Goal: Transaction & Acquisition: Download file/media

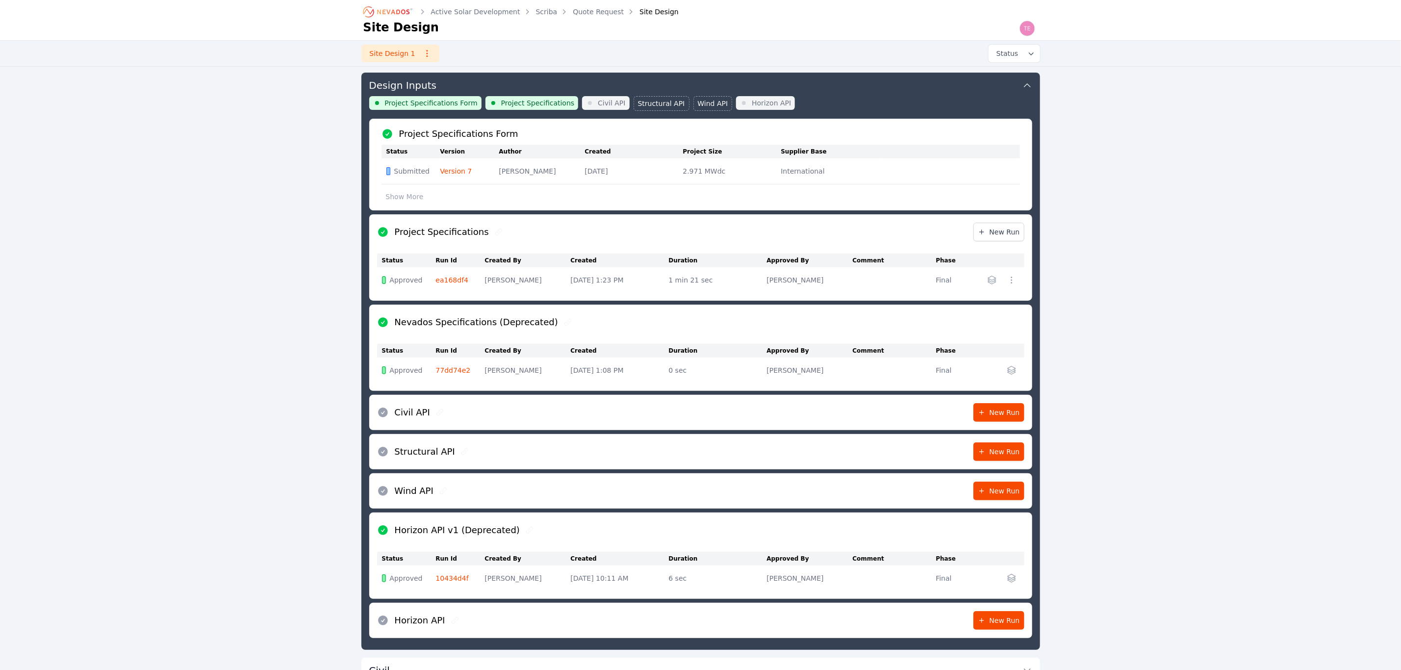
click at [402, 13] on icon "Breadcrumb" at bounding box center [393, 11] width 32 height 5
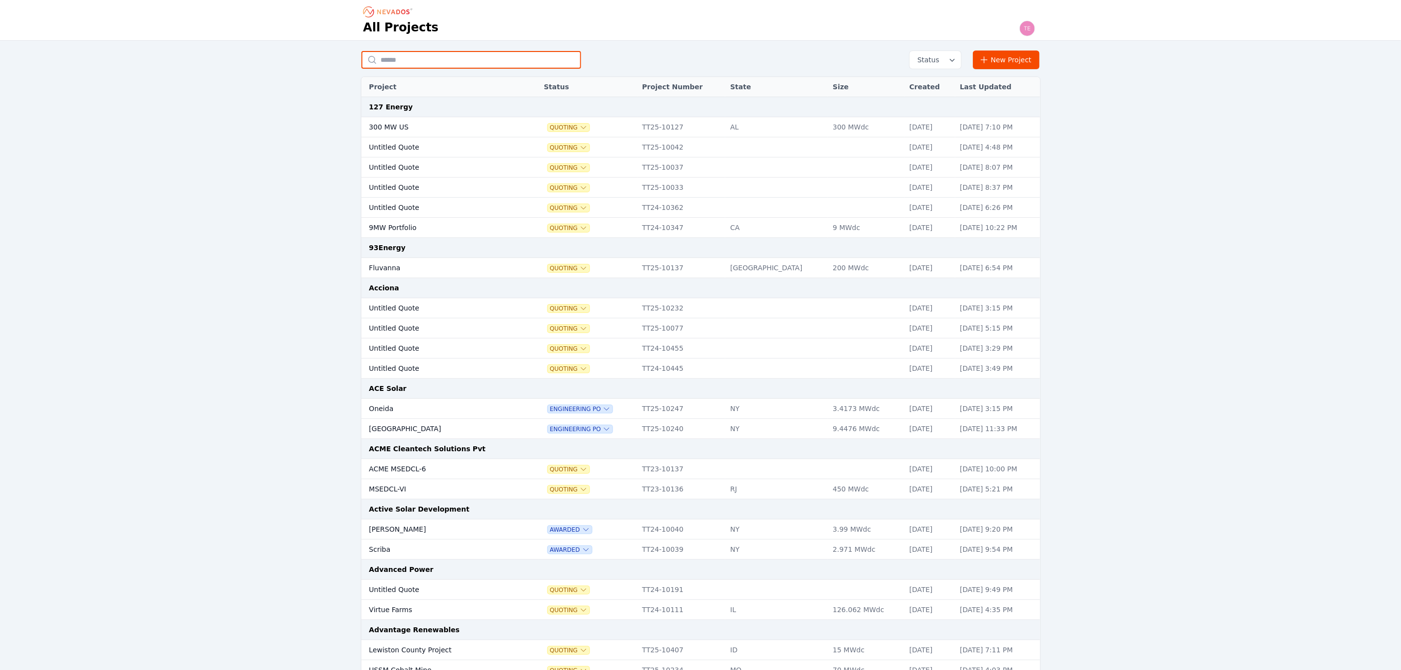
click at [440, 52] on input "text" at bounding box center [471, 60] width 220 height 18
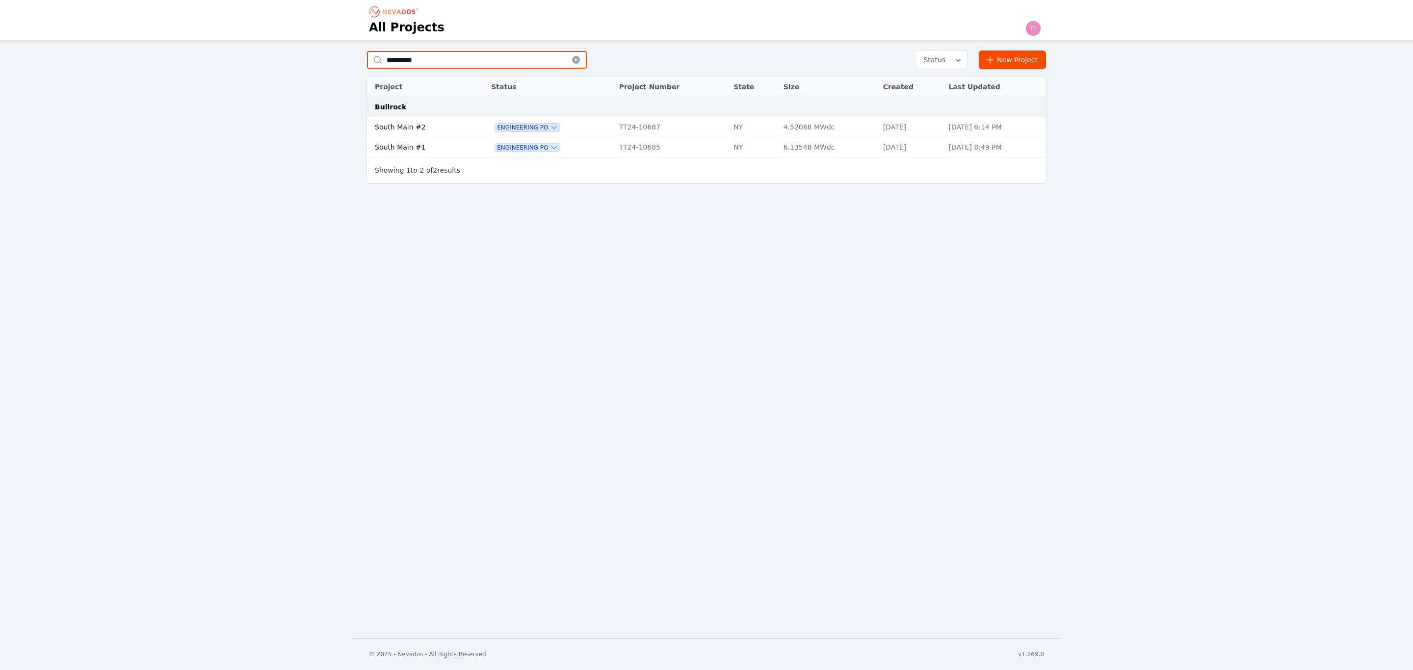
type input "**********"
click at [439, 148] on td "South Main #1" at bounding box center [418, 147] width 103 height 20
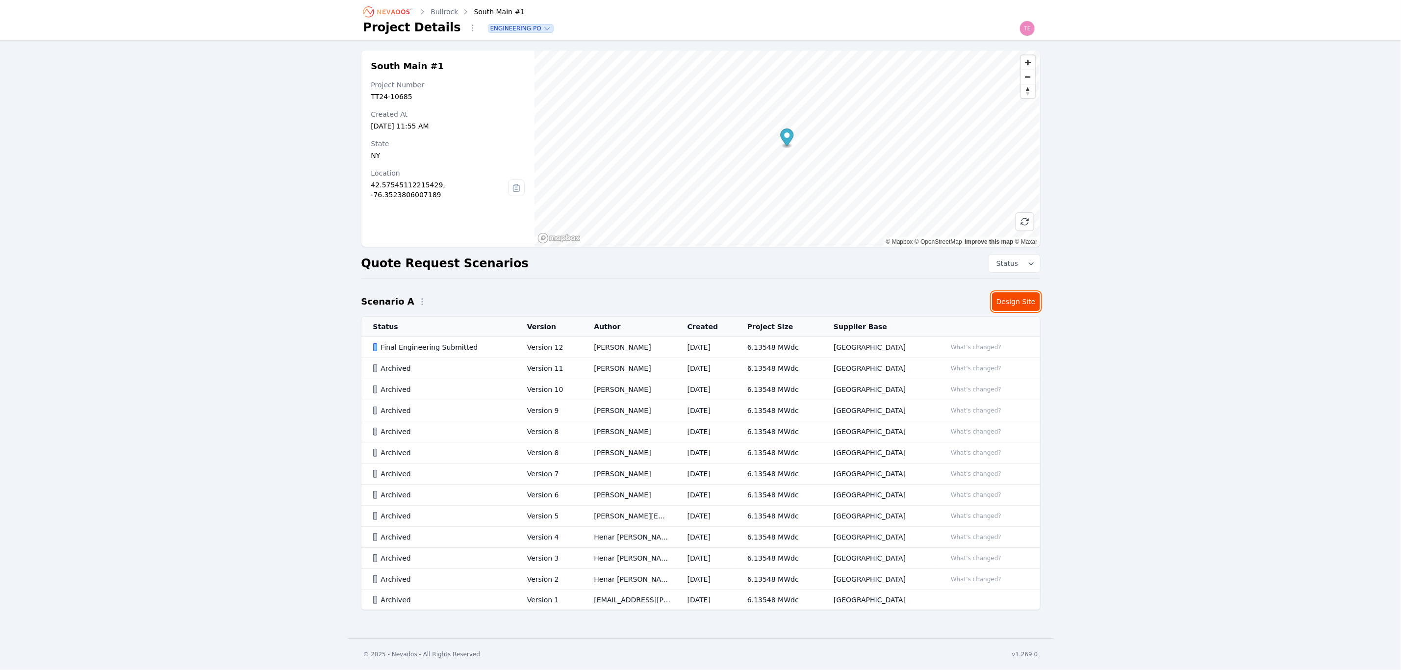
click at [1024, 305] on link "Design Site" at bounding box center [1016, 301] width 48 height 19
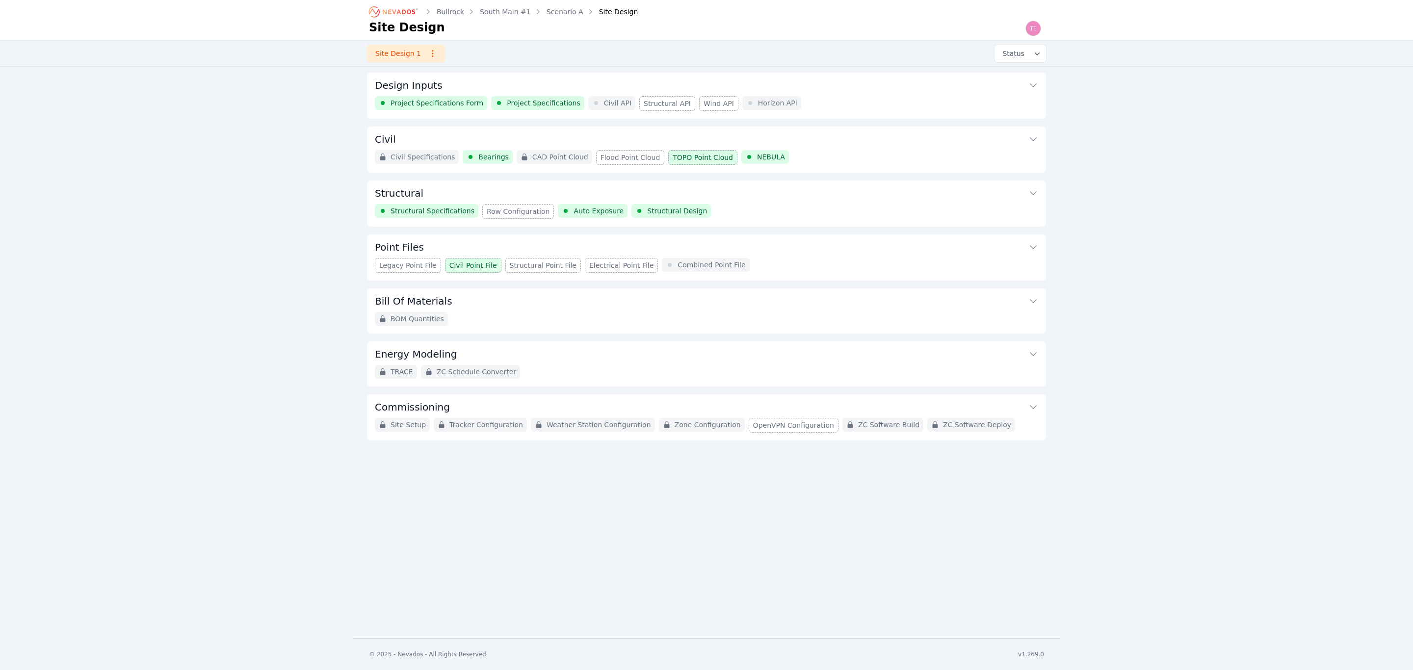
click at [764, 263] on div "Legacy Point File Civil Point File Structural Point File Electrical Point File …" at bounding box center [706, 265] width 663 height 15
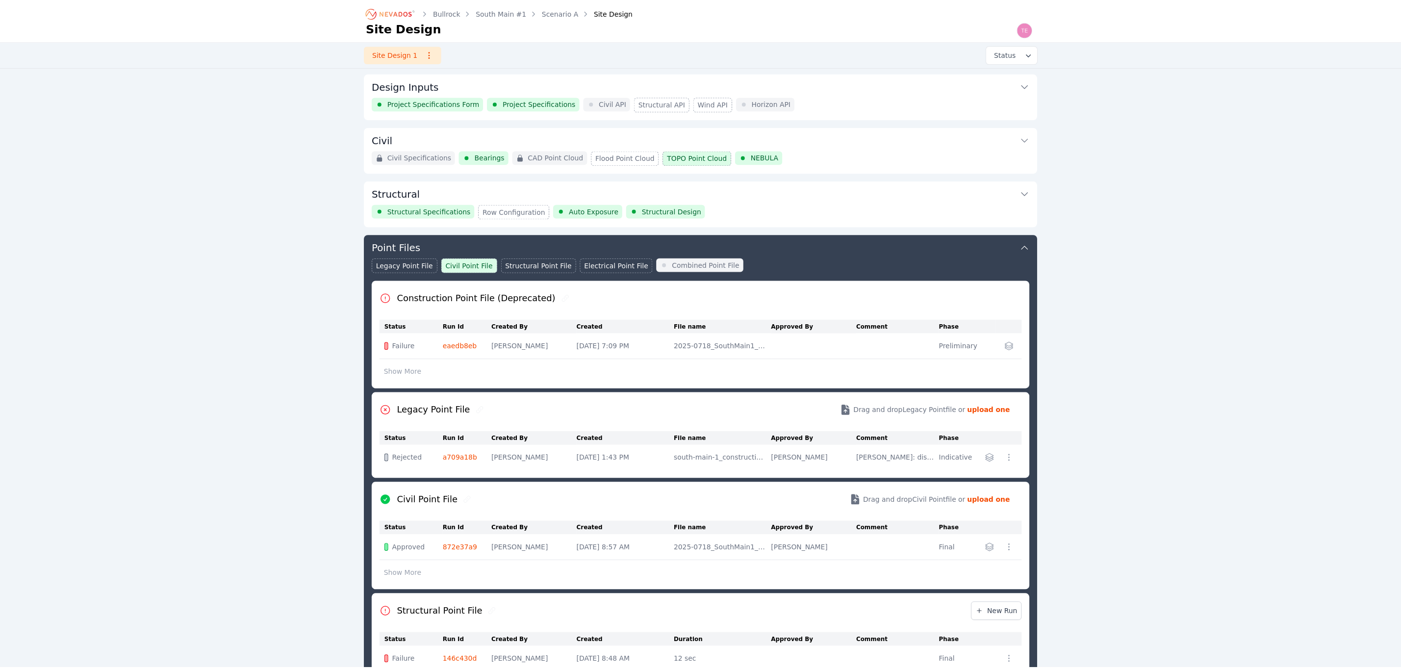
scroll to position [162, 0]
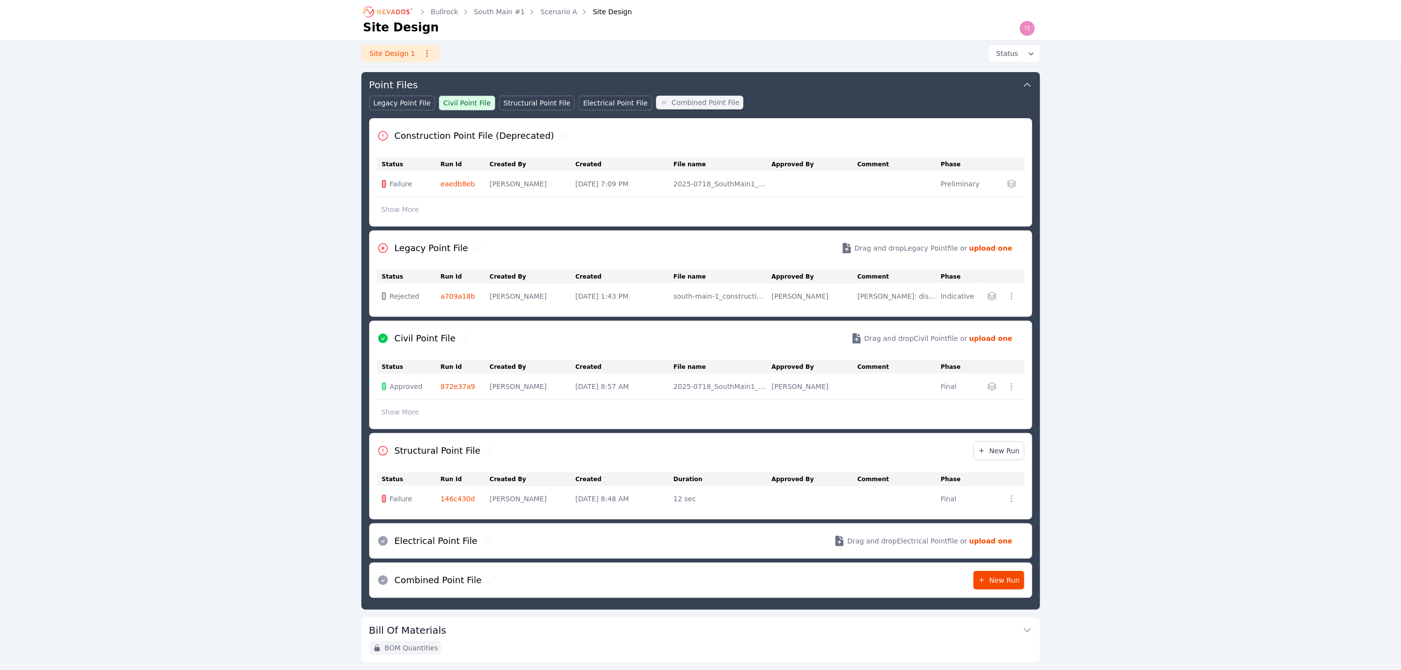
click at [832, 107] on div "Legacy Point File Civil Point File Structural Point File Electrical Point File …" at bounding box center [700, 107] width 663 height 23
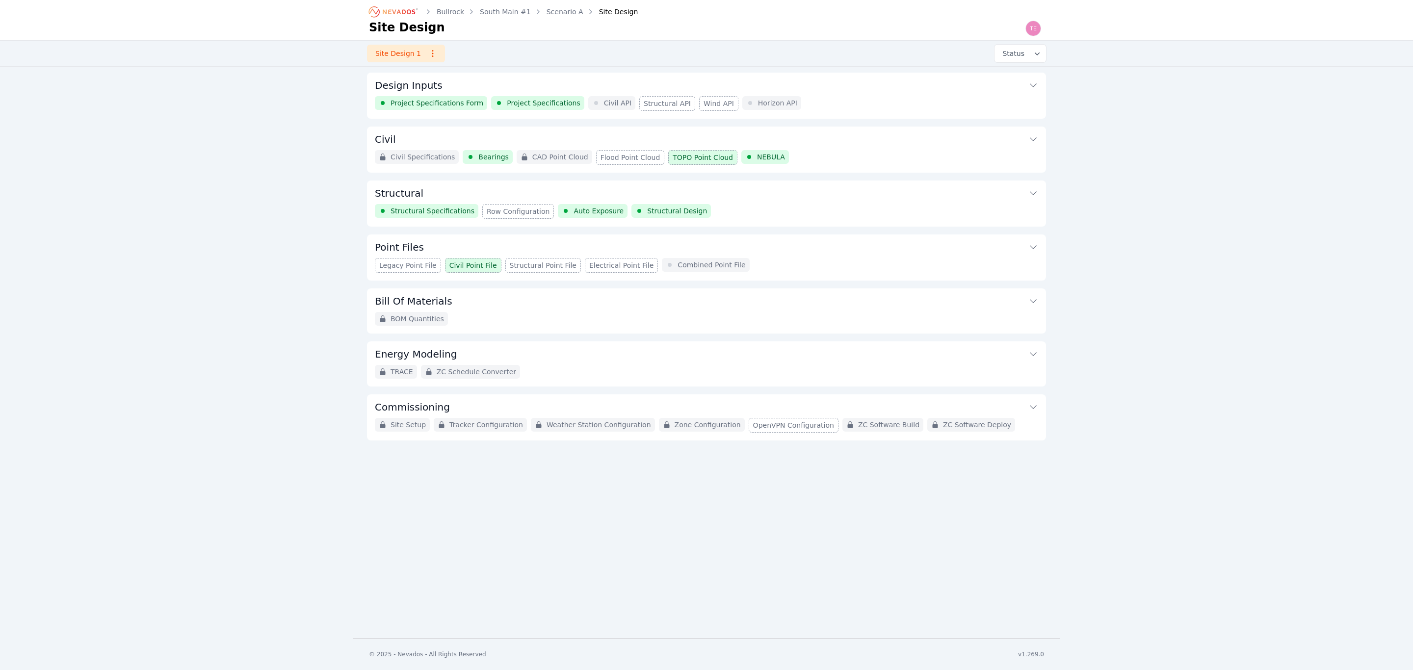
click at [805, 201] on button "Structural" at bounding box center [706, 192] width 663 height 24
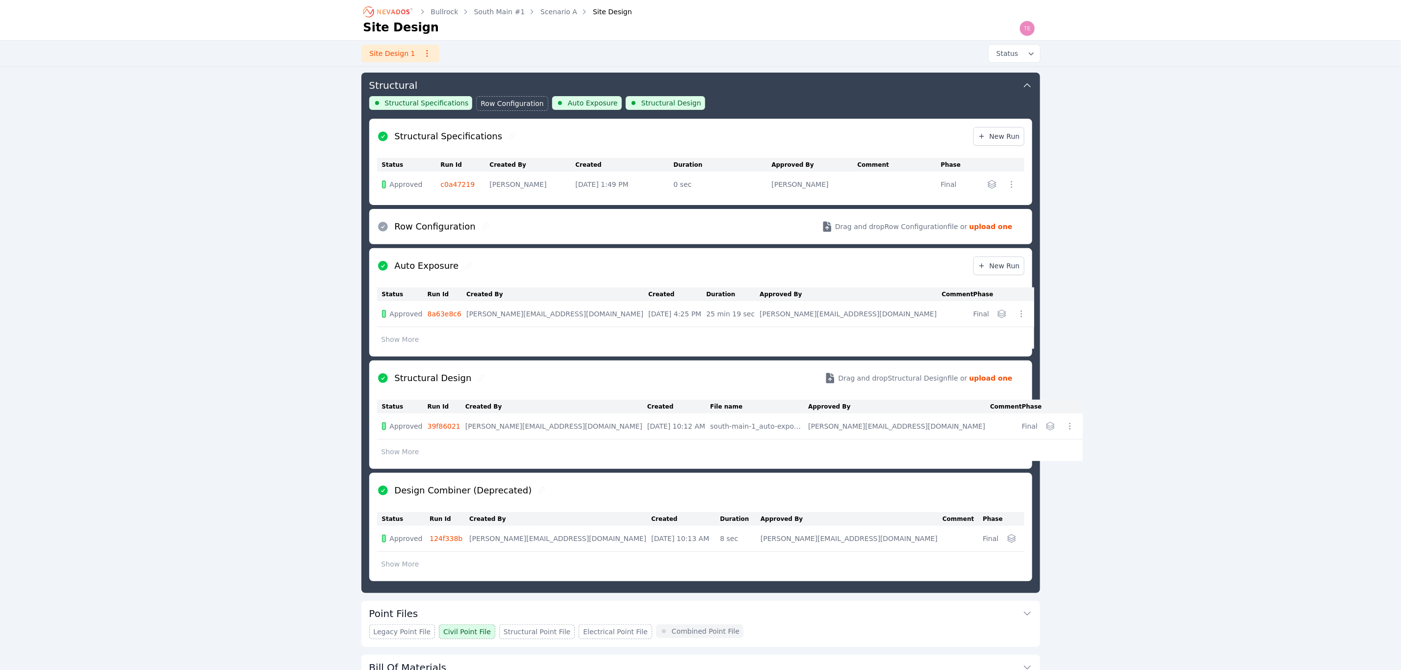
scroll to position [181, 0]
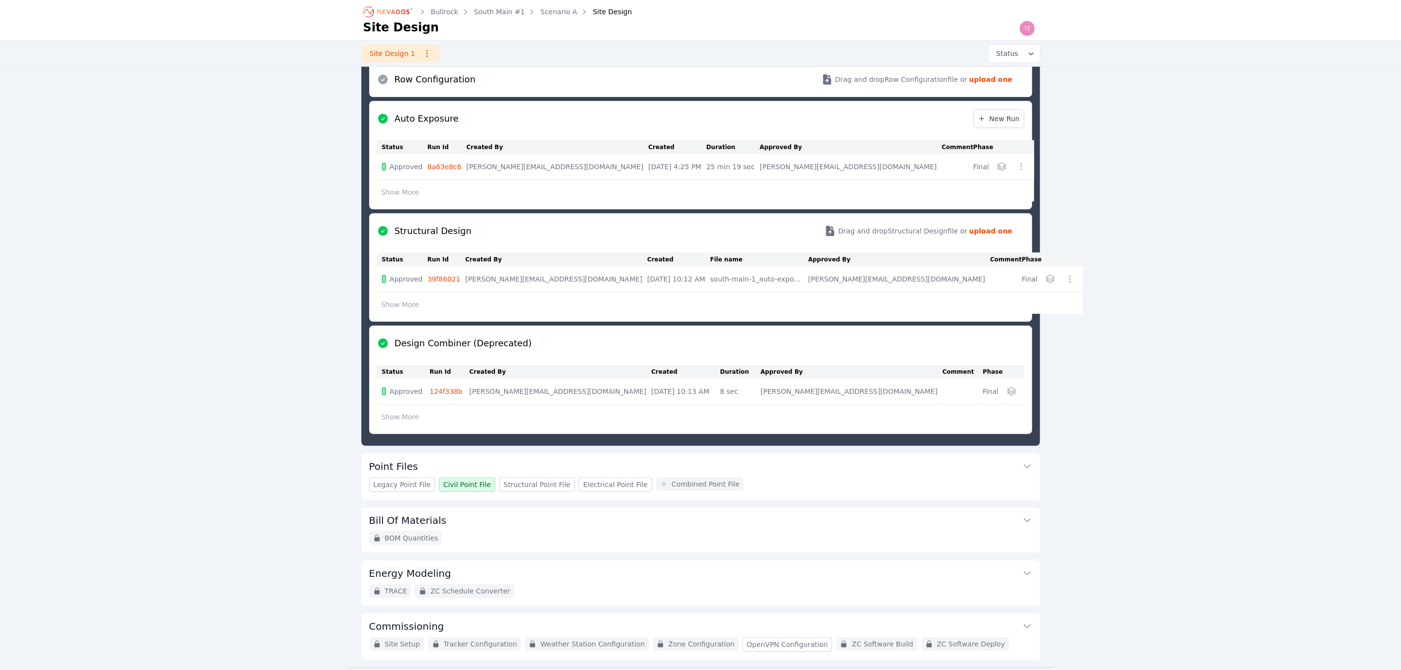
click at [774, 477] on button "Point Files" at bounding box center [700, 466] width 663 height 24
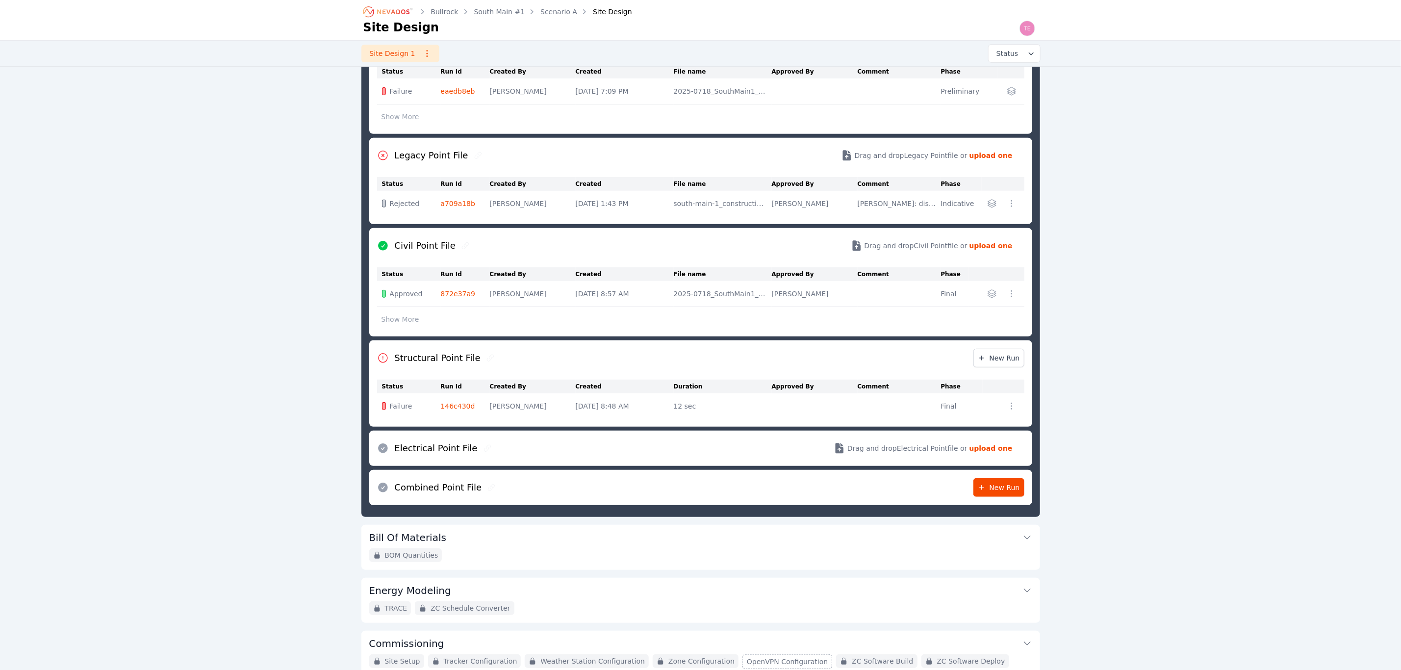
scroll to position [162, 0]
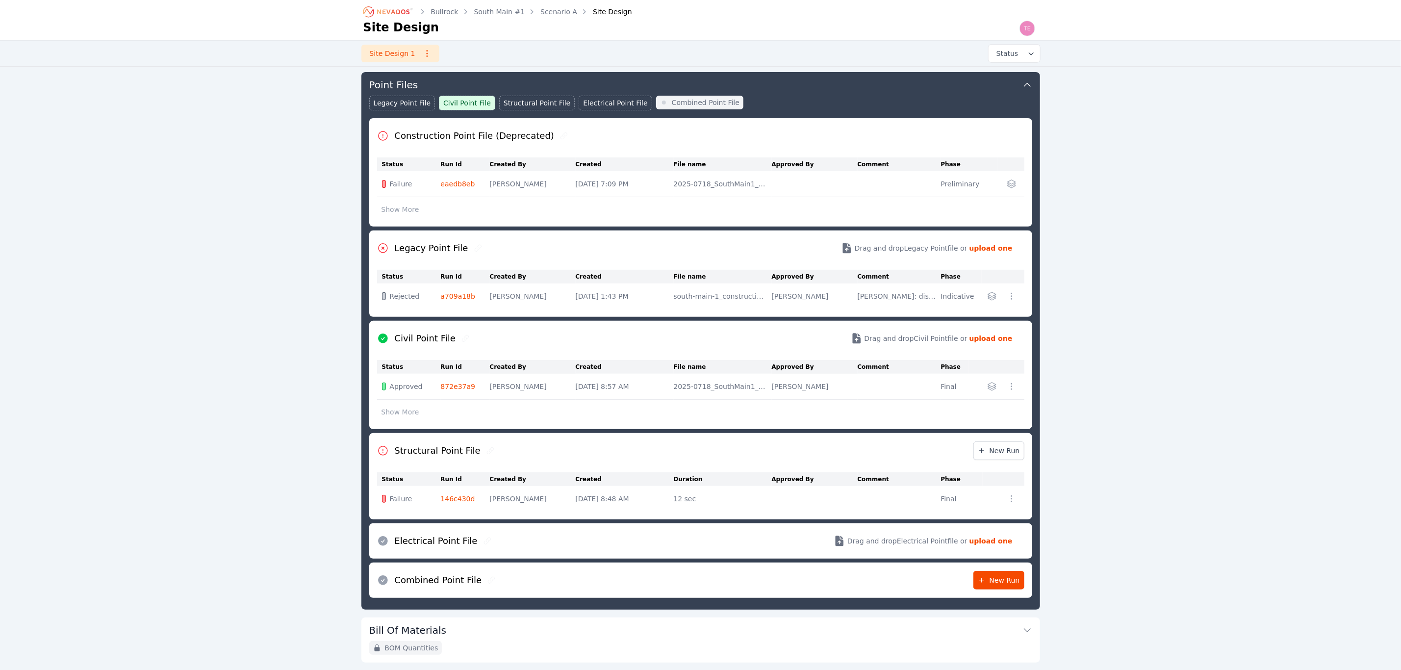
click at [465, 506] on td "146c430d" at bounding box center [465, 499] width 49 height 26
click at [464, 502] on link "146c430d" at bounding box center [458, 499] width 34 height 8
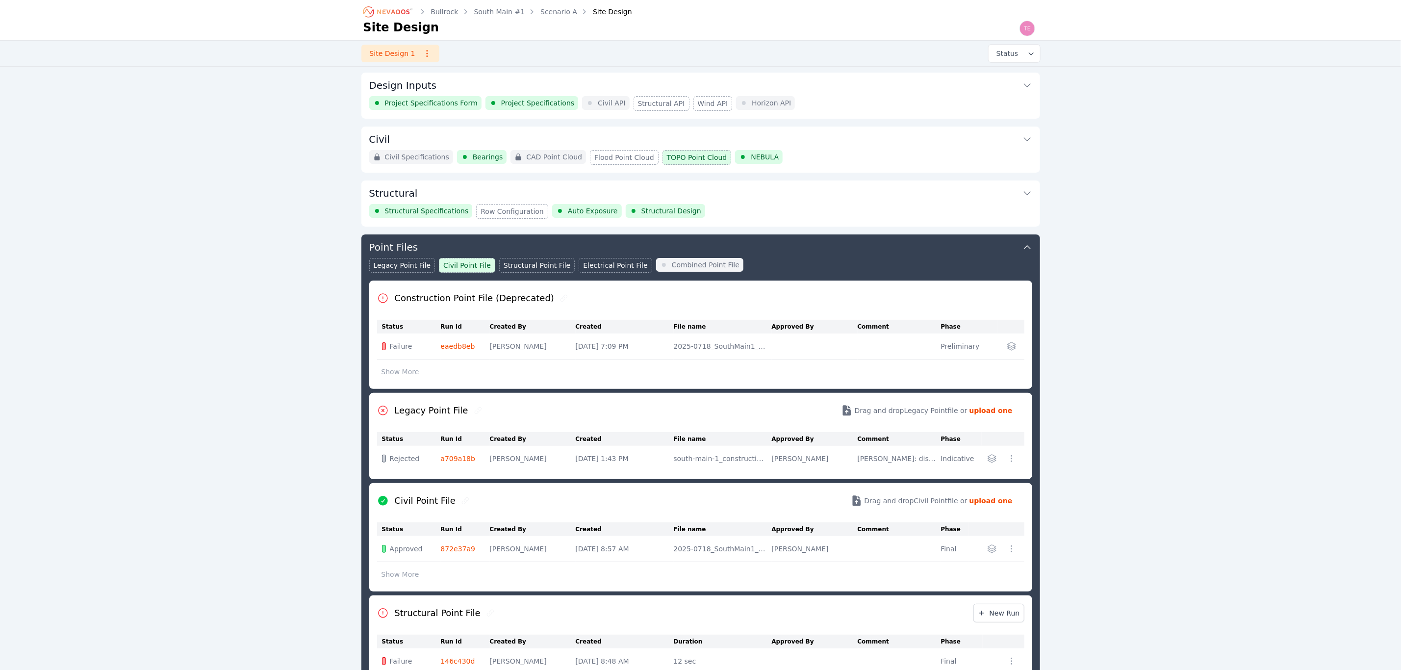
click at [780, 271] on div "Legacy Point File Civil Point File Structural Point File Electrical Point File …" at bounding box center [700, 269] width 663 height 23
